Goal: Navigation & Orientation: Understand site structure

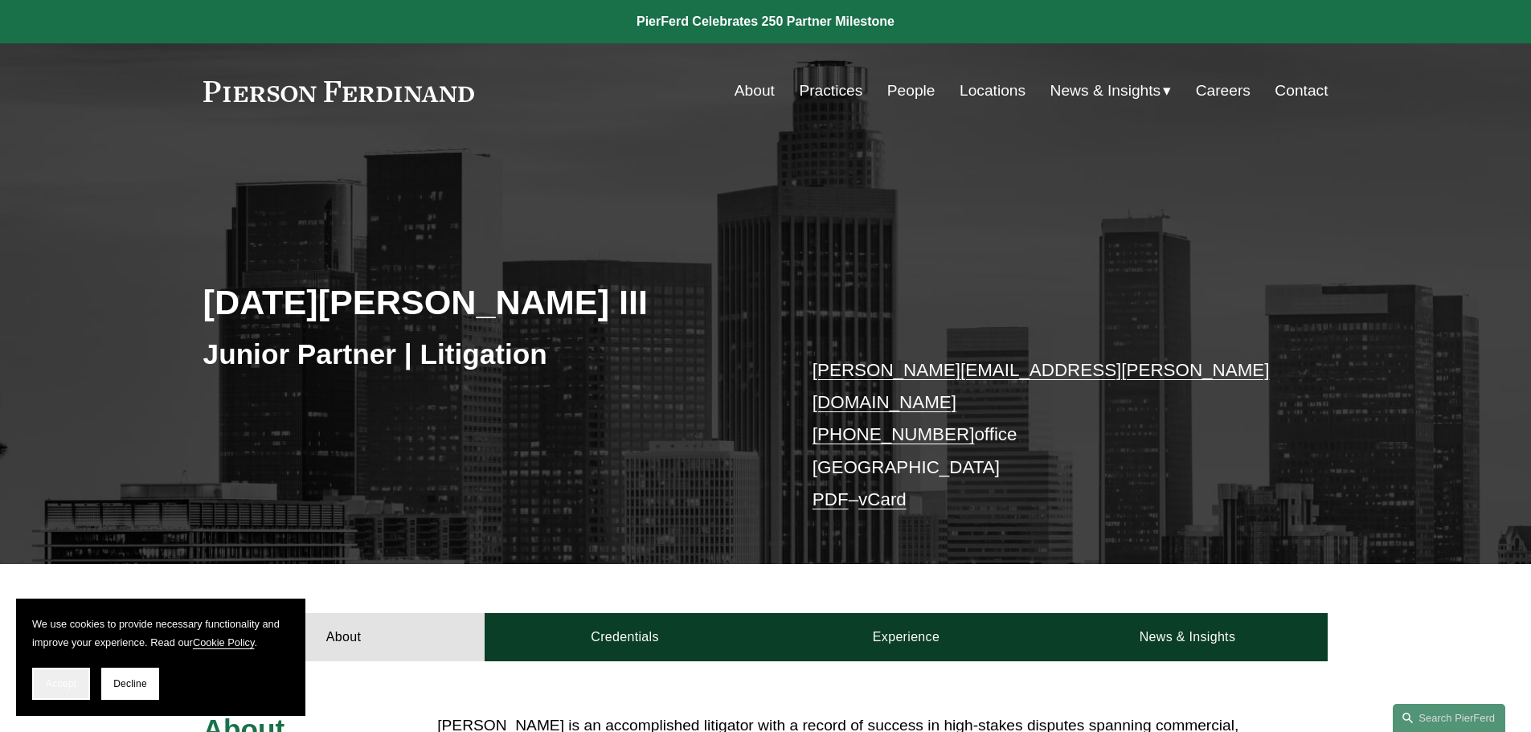
click at [45, 678] on button "Accept" at bounding box center [61, 684] width 58 height 32
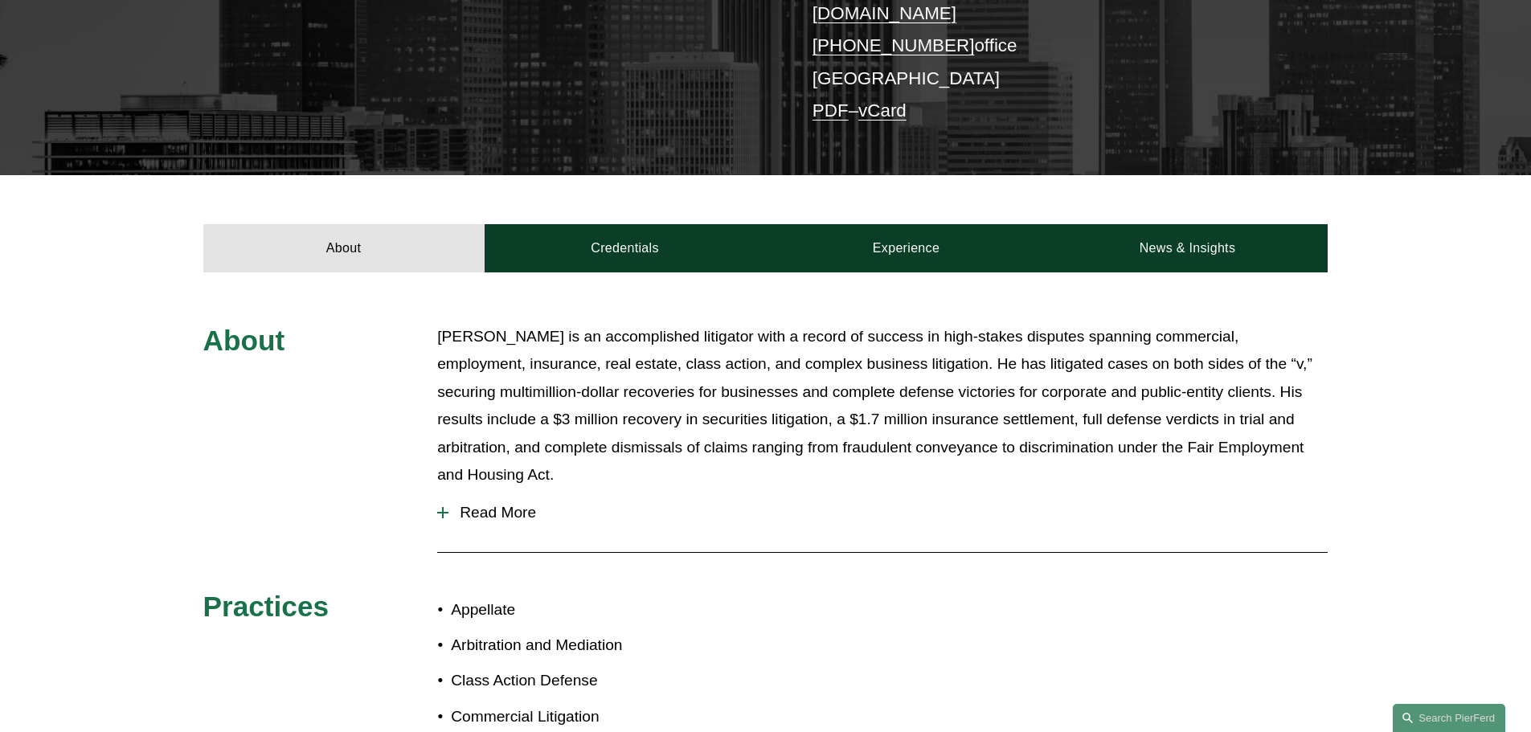
scroll to position [402, 0]
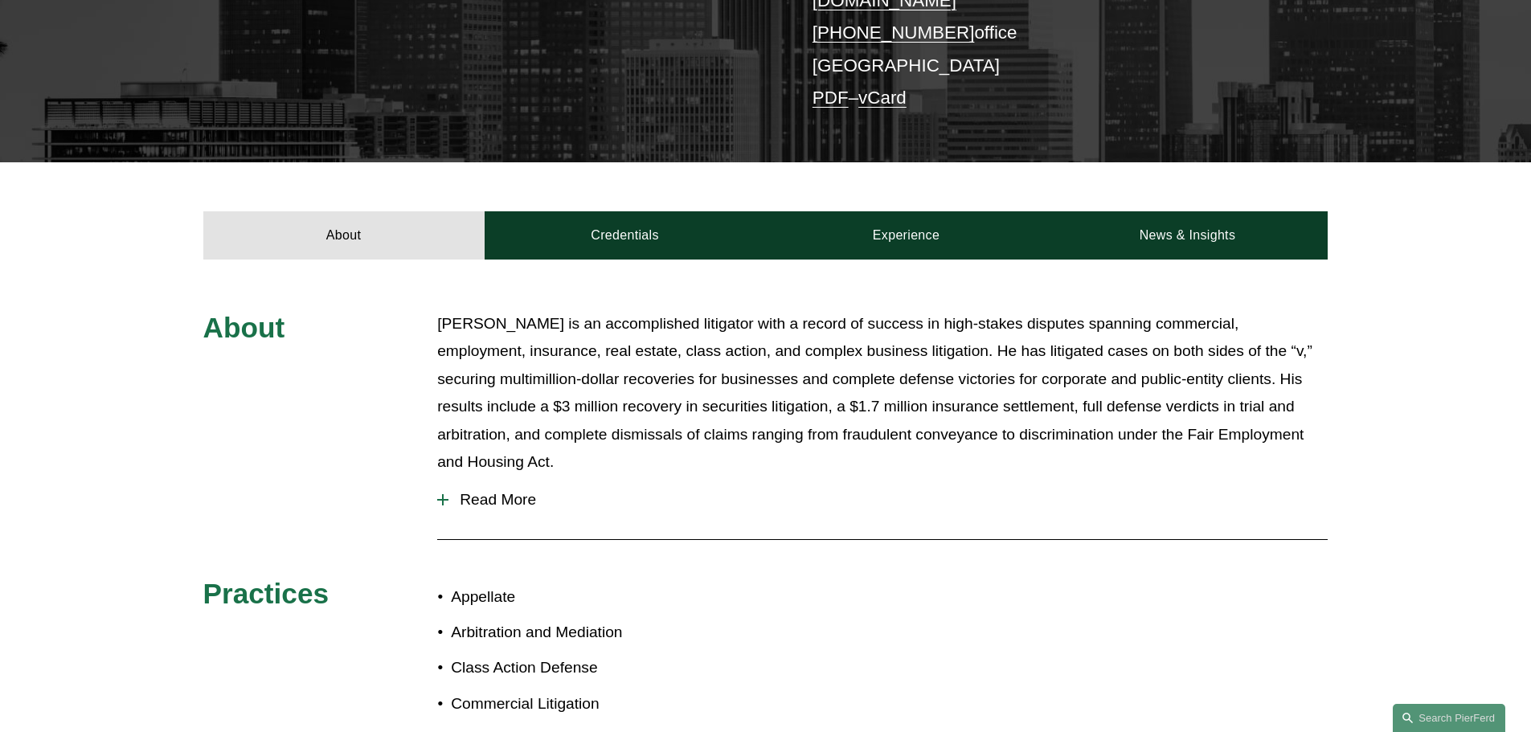
click at [454, 491] on span "Read More" at bounding box center [888, 500] width 879 height 18
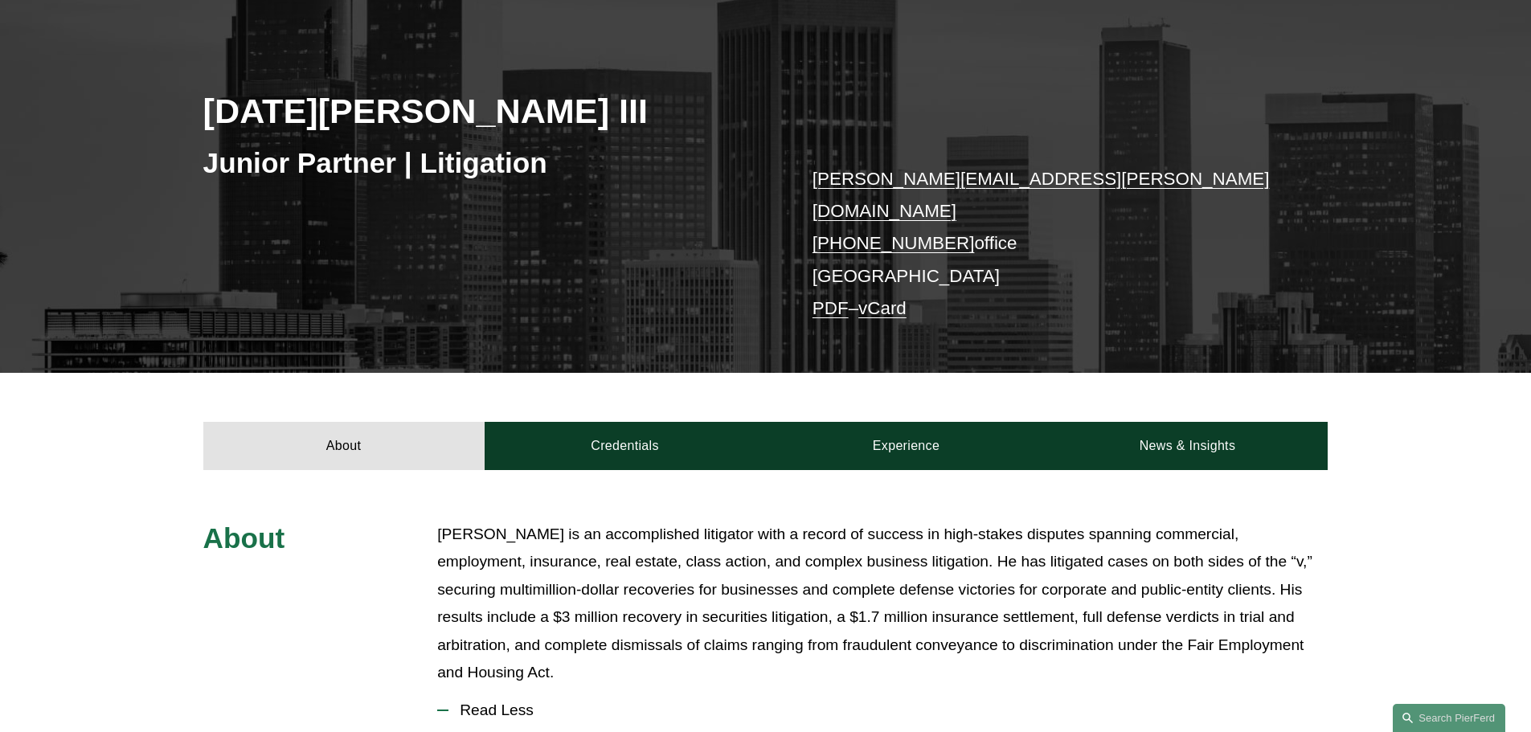
scroll to position [161, 0]
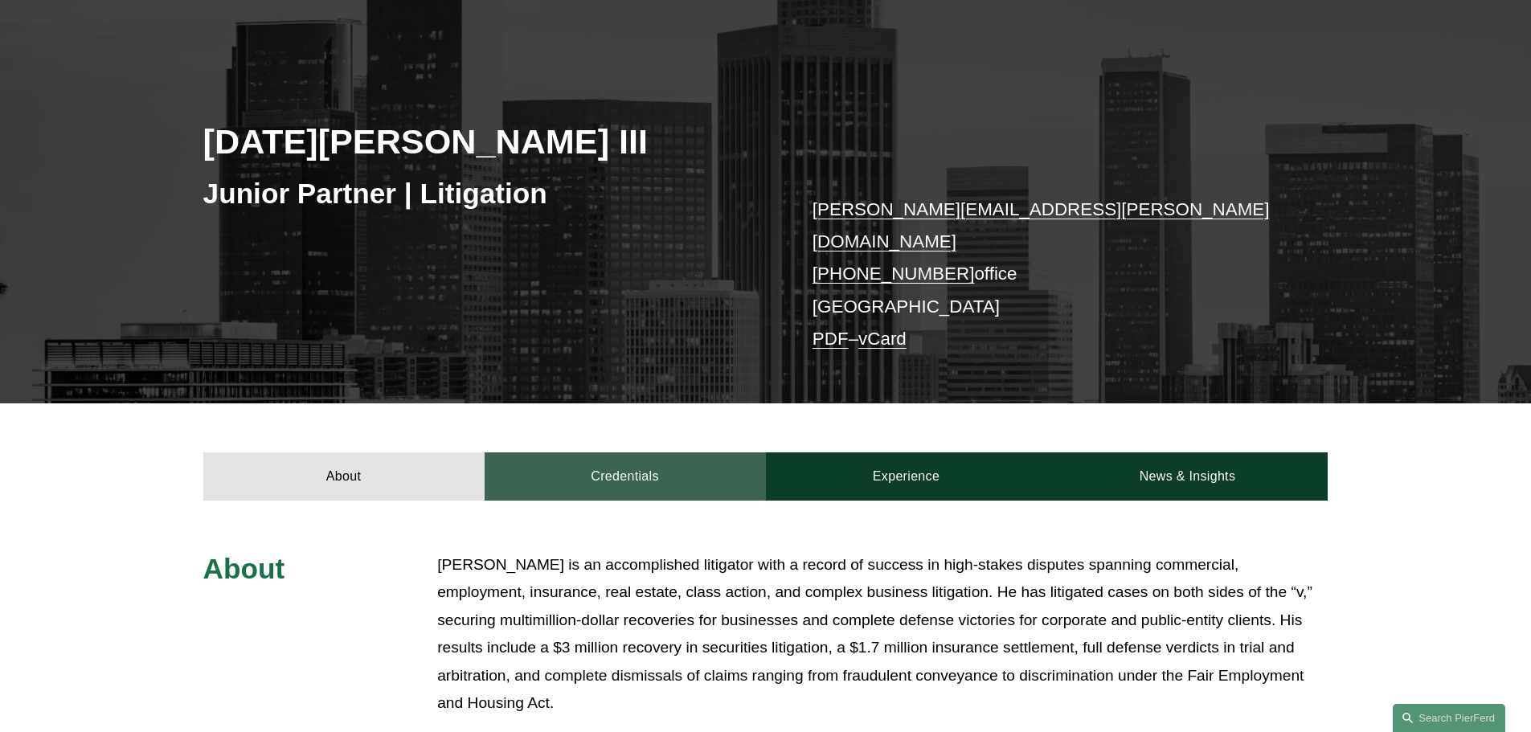
click at [599, 464] on link "Credentials" at bounding box center [625, 477] width 281 height 48
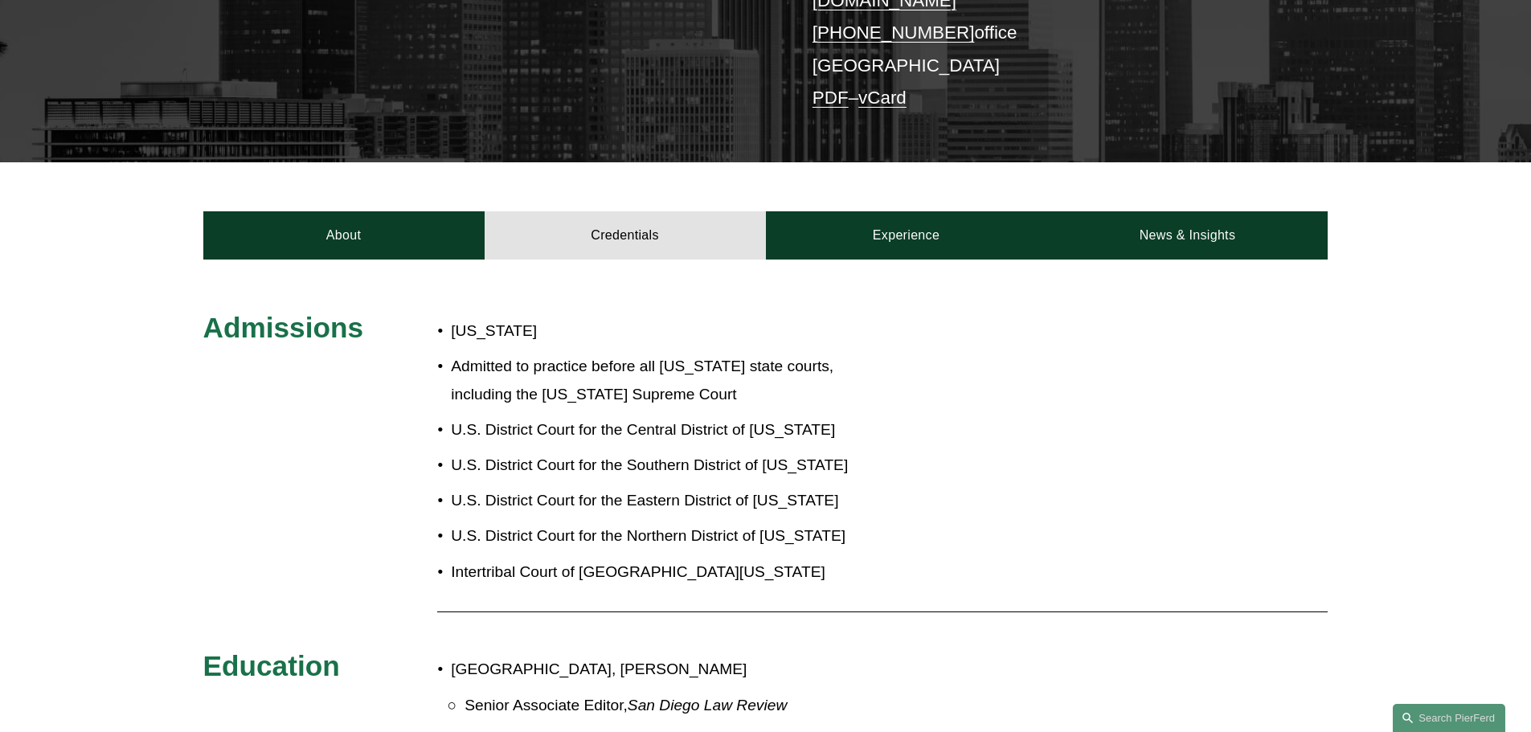
scroll to position [241, 0]
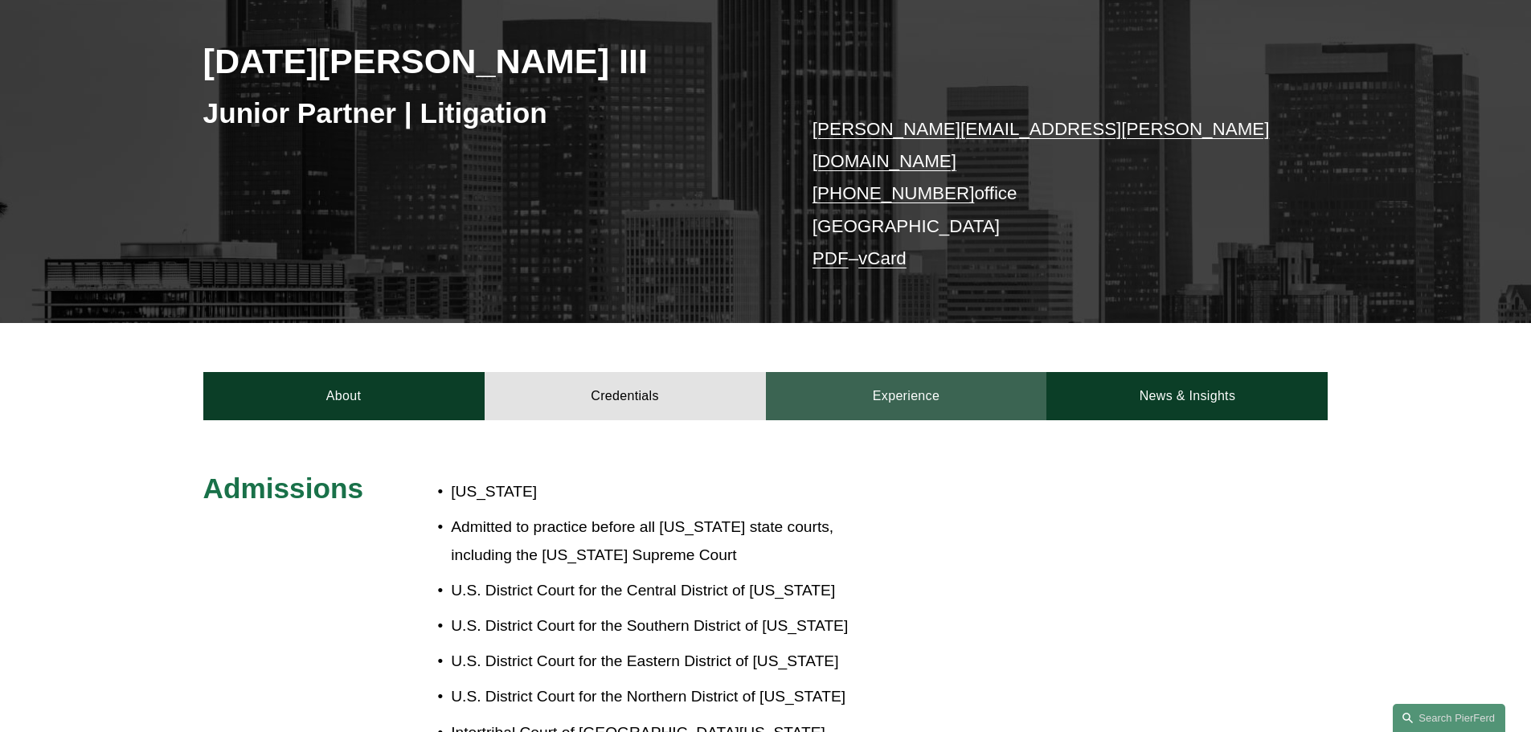
drag, startPoint x: 998, startPoint y: 380, endPoint x: 1011, endPoint y: 380, distance: 12.9
click at [998, 380] on link "Experience" at bounding box center [906, 396] width 281 height 48
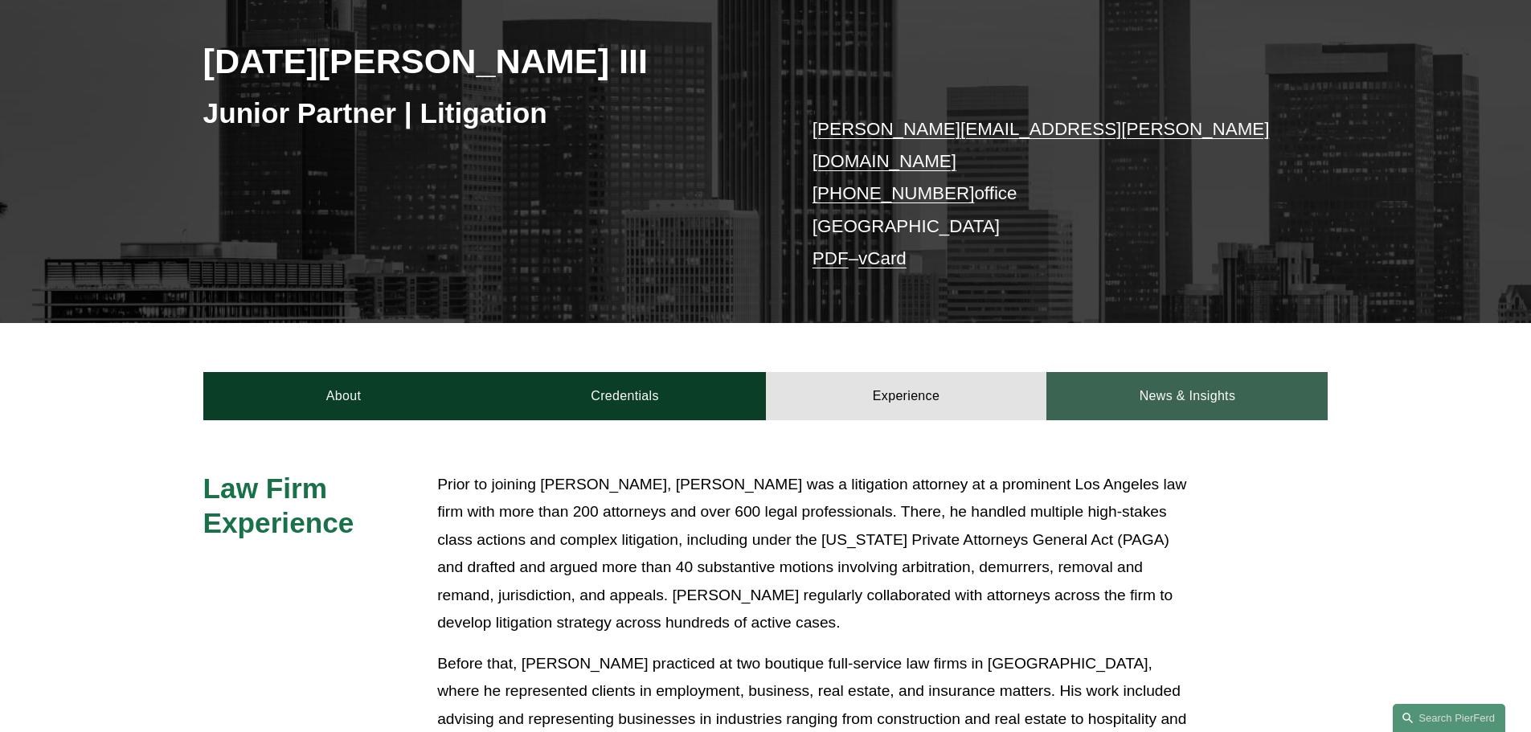
click at [1204, 377] on link "News & Insights" at bounding box center [1187, 396] width 281 height 48
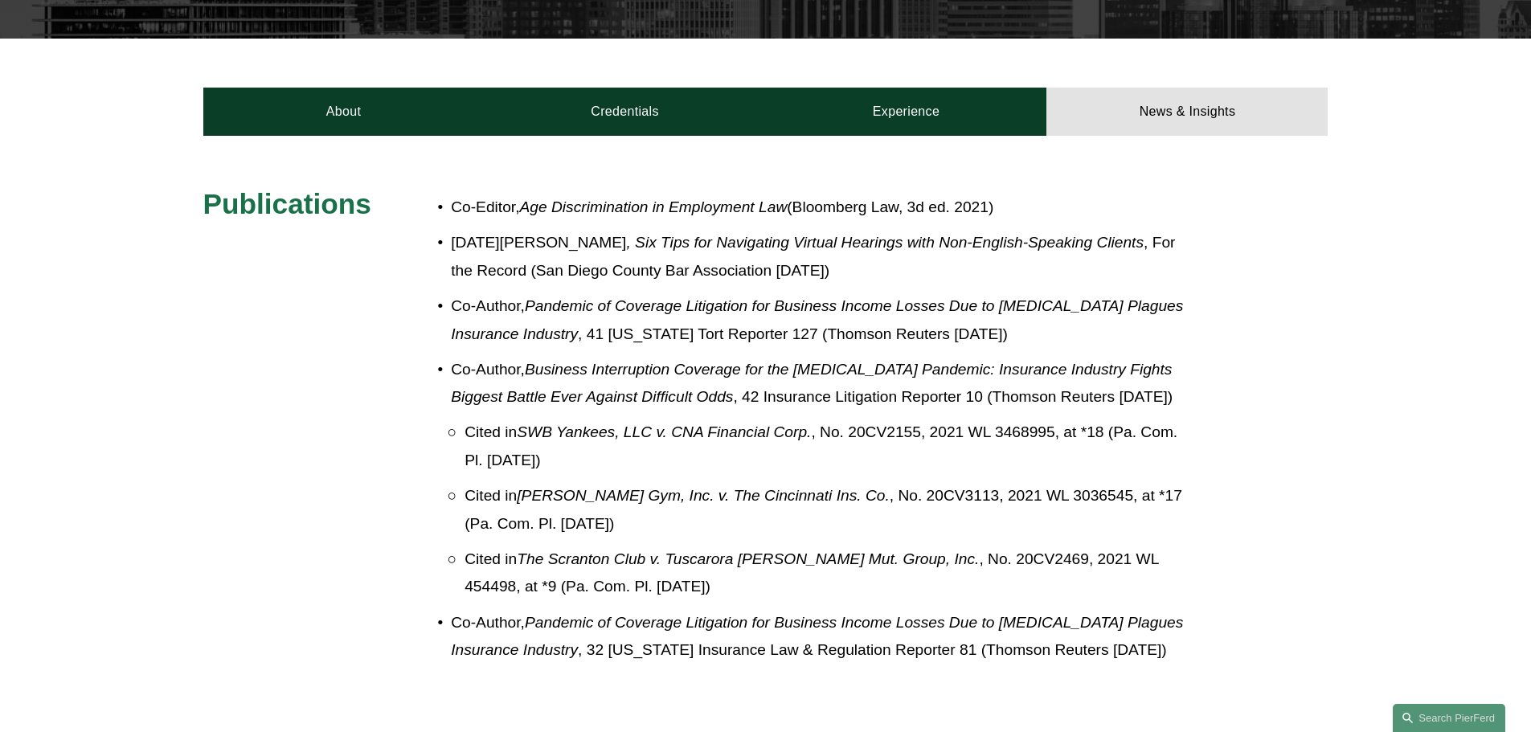
scroll to position [563, 0]
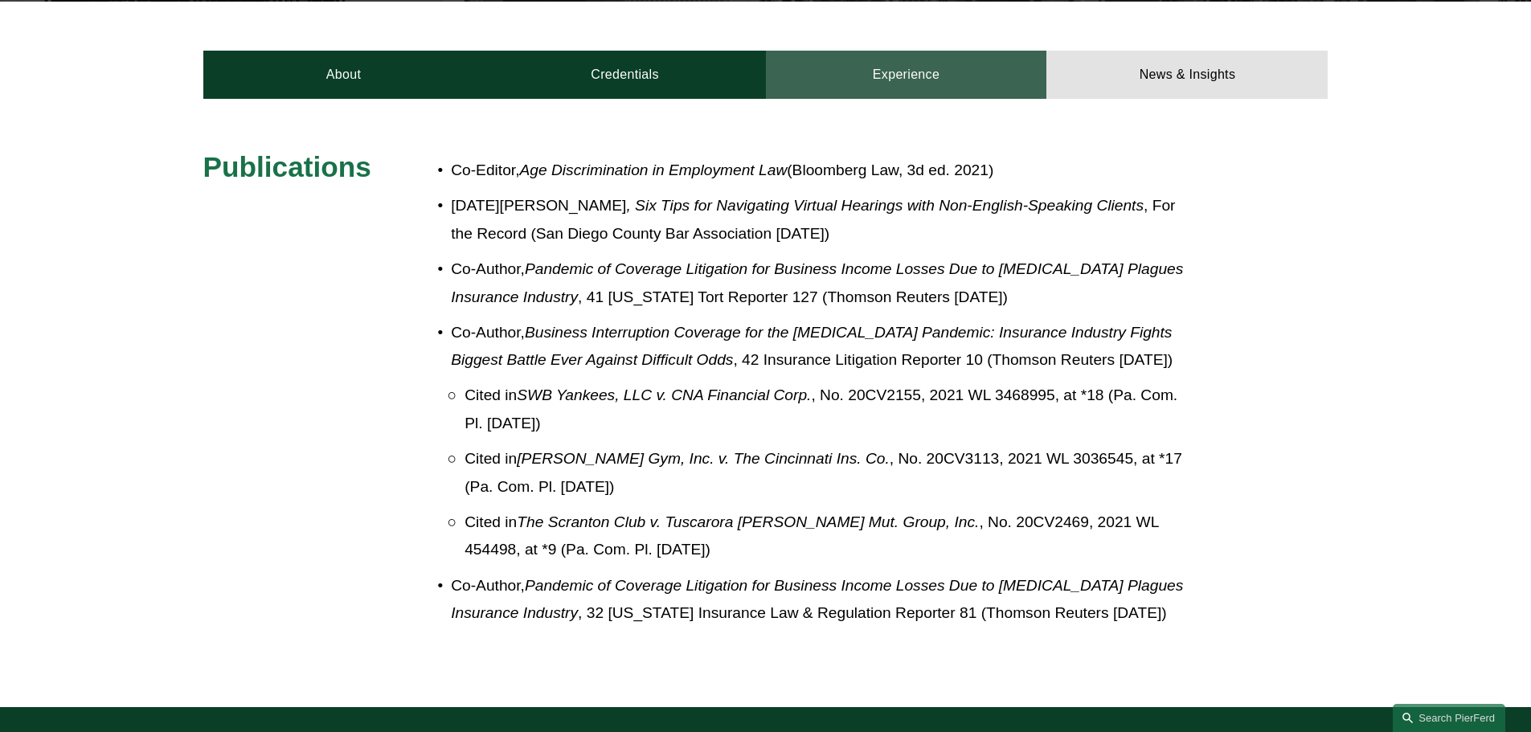
click at [920, 55] on link "Experience" at bounding box center [906, 75] width 281 height 48
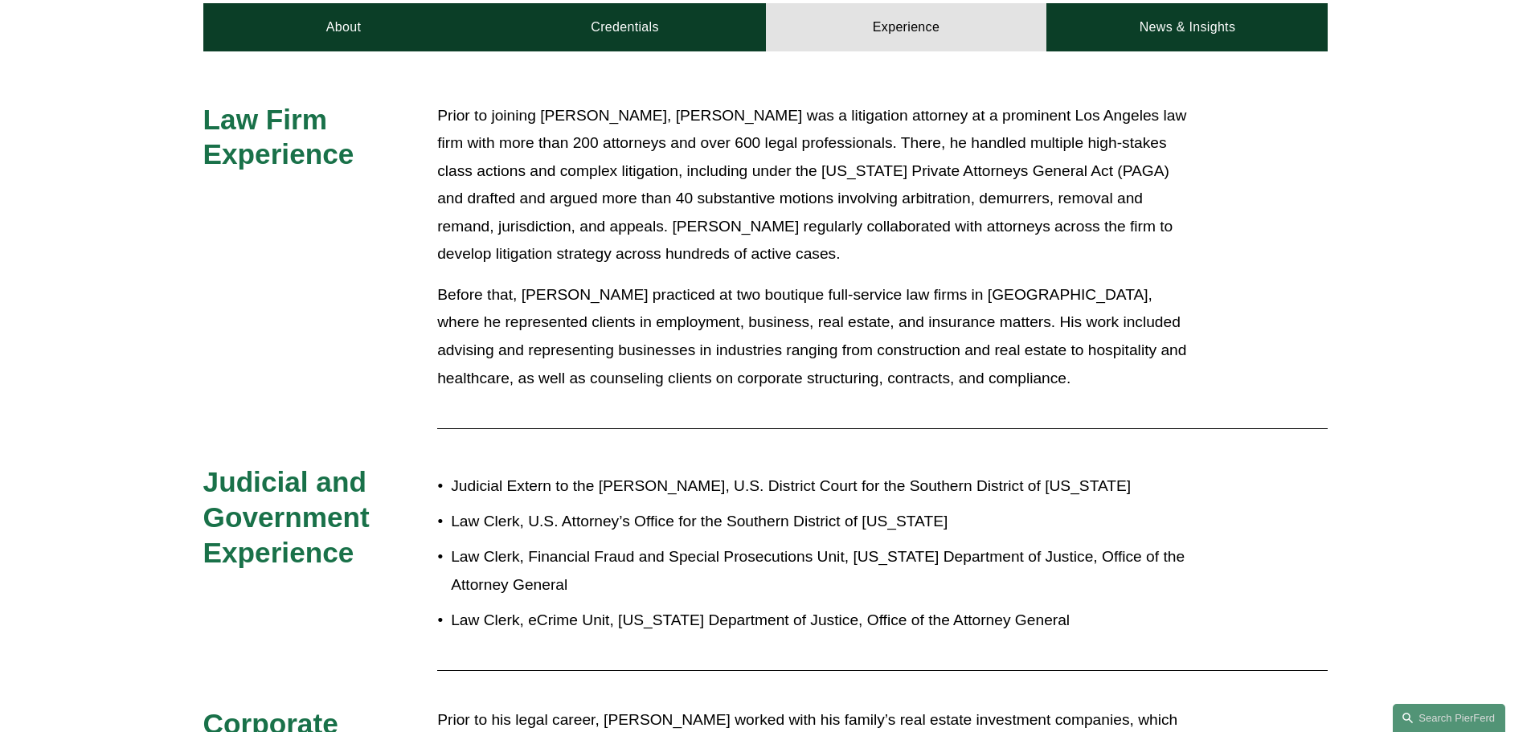
scroll to position [0, 0]
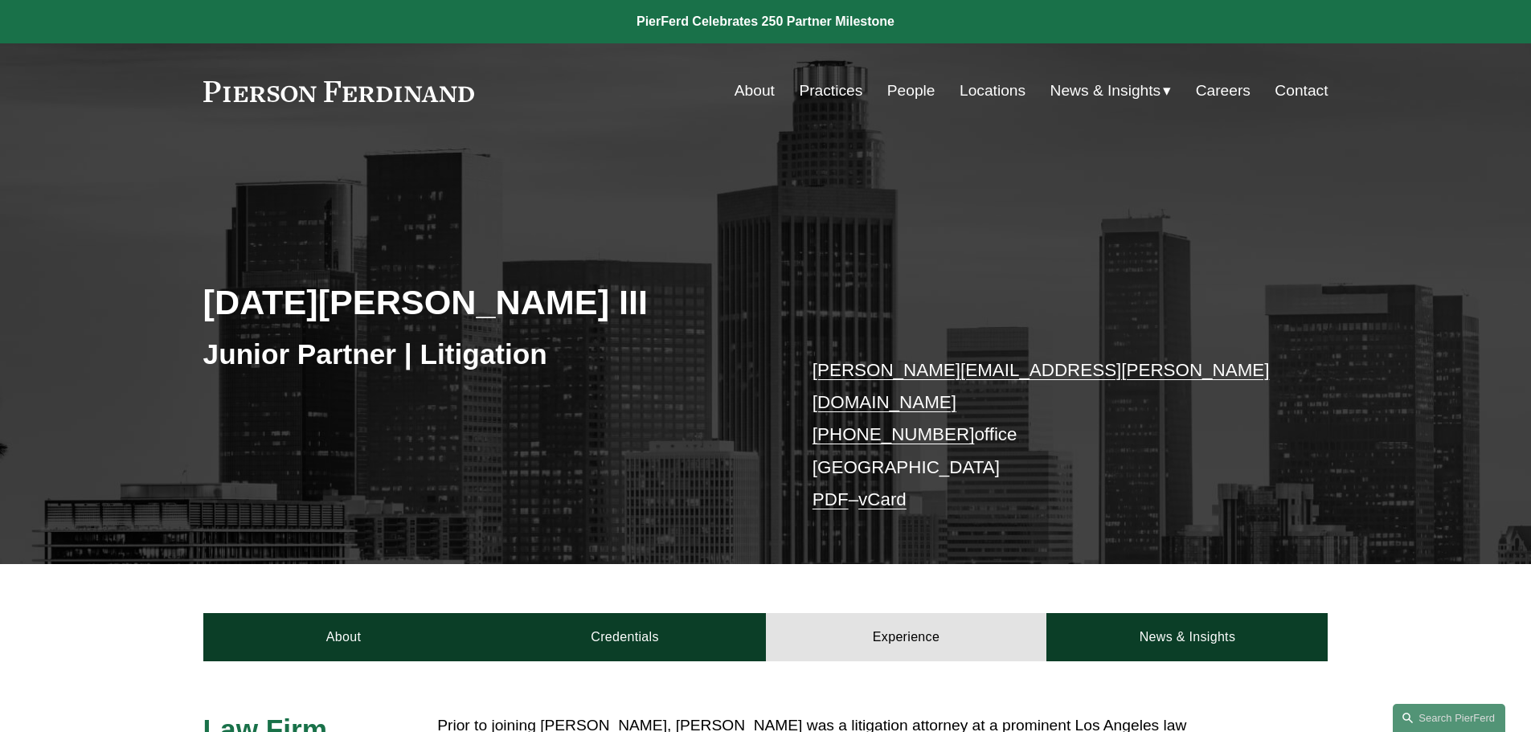
click at [752, 81] on link "About" at bounding box center [755, 91] width 40 height 31
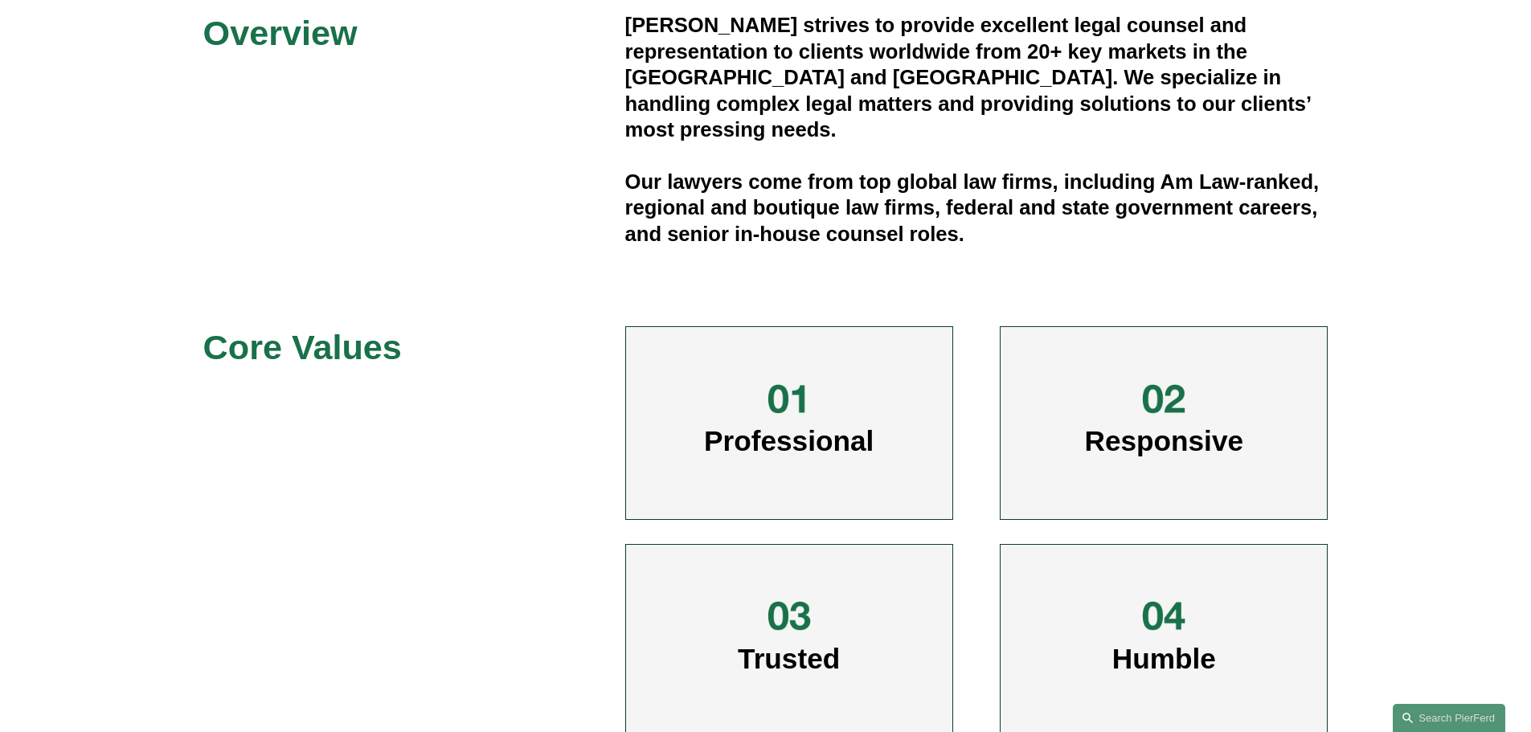
scroll to position [884, 0]
